Goal: Find specific page/section: Find specific page/section

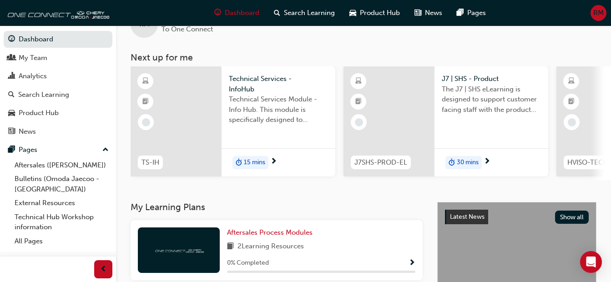
scroll to position [46, 0]
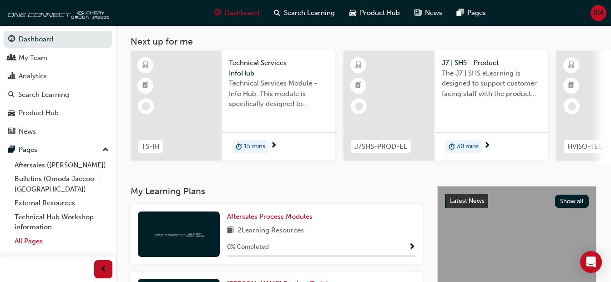
click at [43, 238] on link "All Pages" at bounding box center [61, 241] width 101 height 14
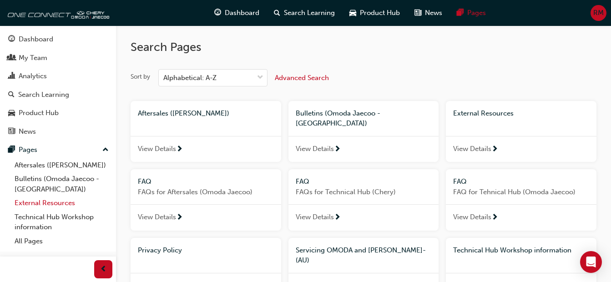
click at [67, 206] on link "External Resources" at bounding box center [61, 203] width 101 height 14
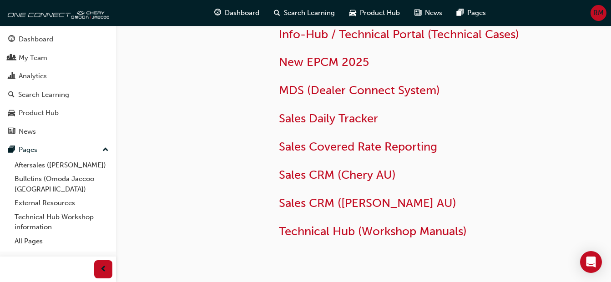
scroll to position [99, 0]
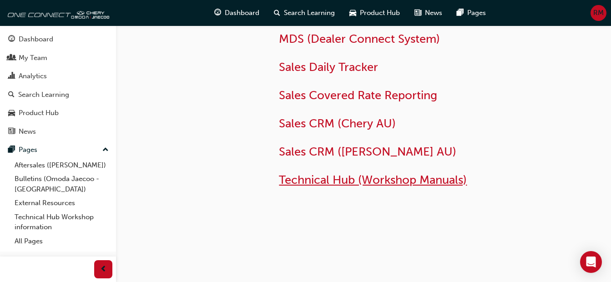
click at [343, 182] on span "Technical Hub (Workshop Manuals)" at bounding box center [373, 180] width 188 height 14
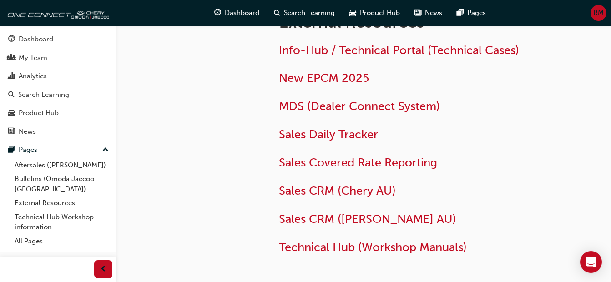
scroll to position [8, 0]
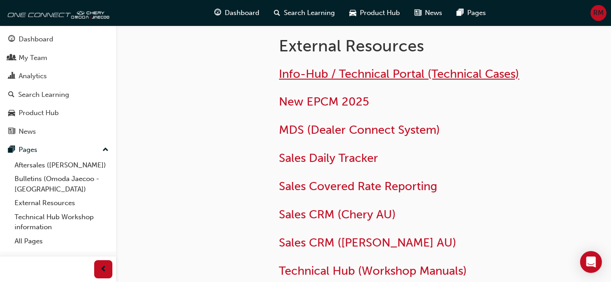
click at [346, 77] on span "Info-Hub / Technical Portal (Technical Cases)" at bounding box center [399, 74] width 240 height 14
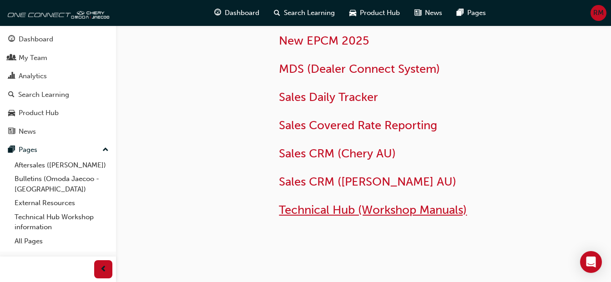
scroll to position [91, 0]
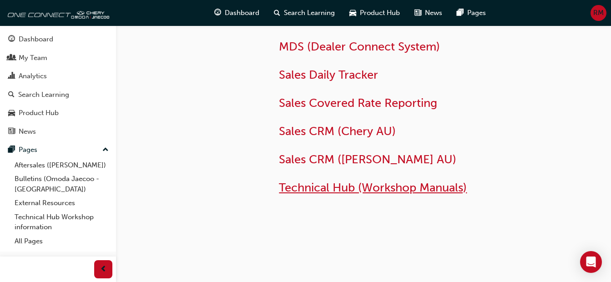
click at [338, 188] on span "Technical Hub (Workshop Manuals)" at bounding box center [373, 188] width 188 height 14
